Goal: Task Accomplishment & Management: Manage account settings

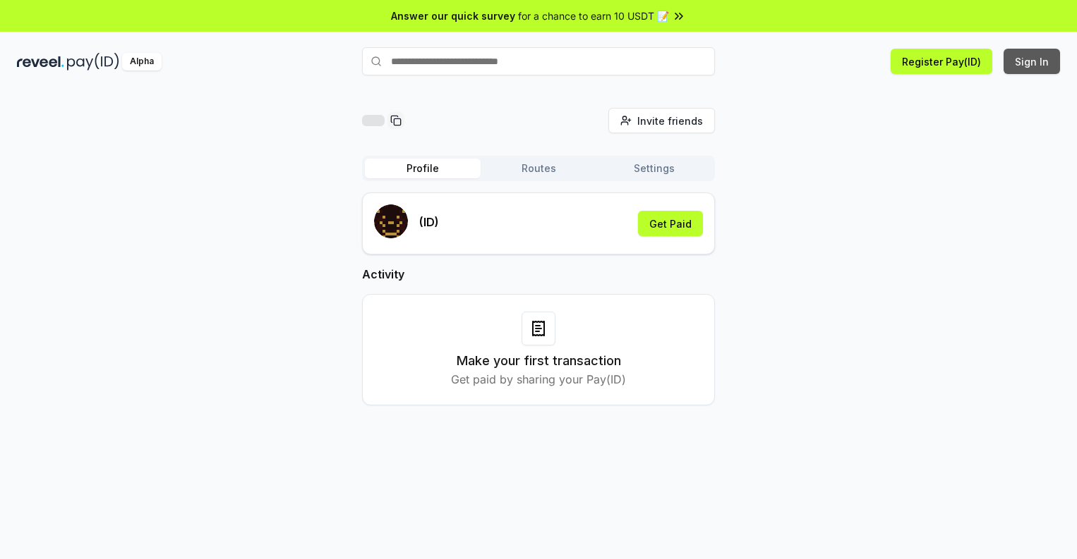
click at [1032, 61] on button "Sign In" at bounding box center [1031, 61] width 56 height 25
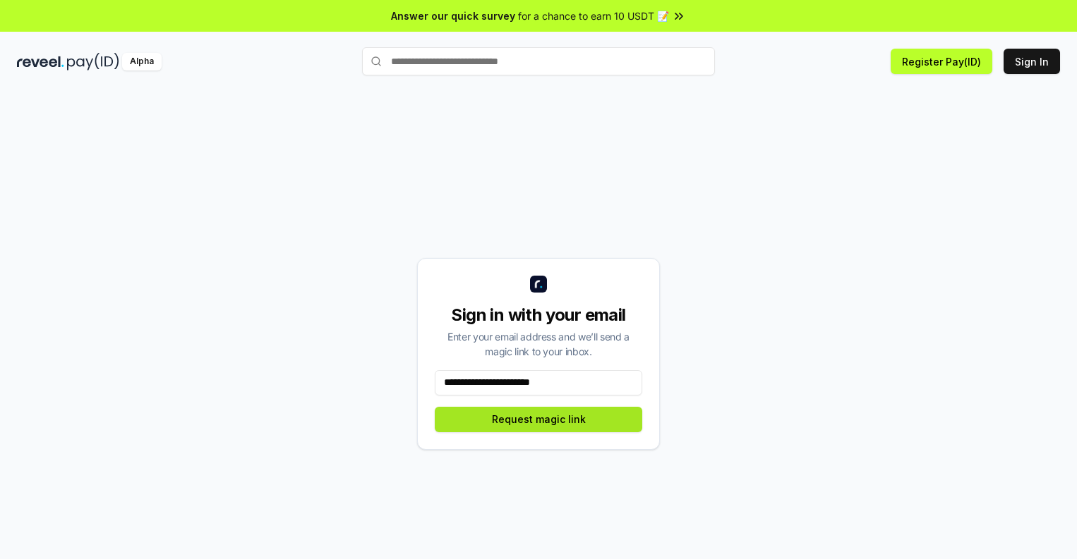
type input "**********"
click at [538, 419] on button "Request magic link" at bounding box center [538, 419] width 207 height 25
